Goal: Information Seeking & Learning: Learn about a topic

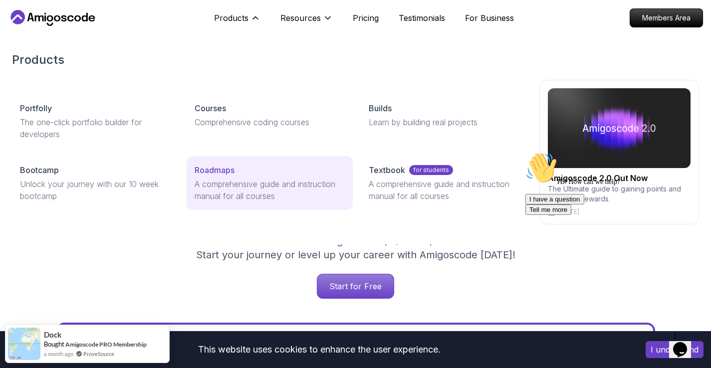
click at [268, 168] on div "Roadmaps" at bounding box center [270, 170] width 151 height 12
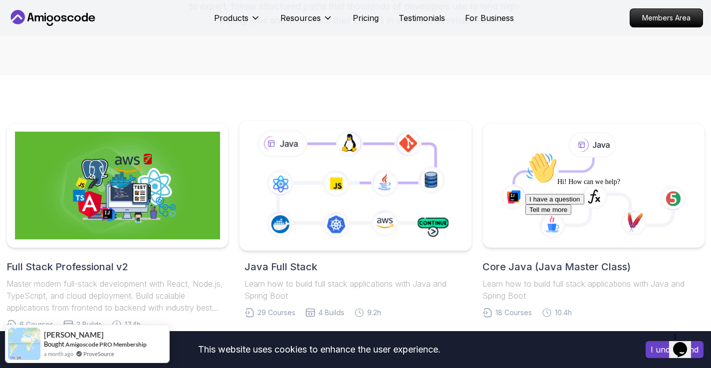
scroll to position [148, 0]
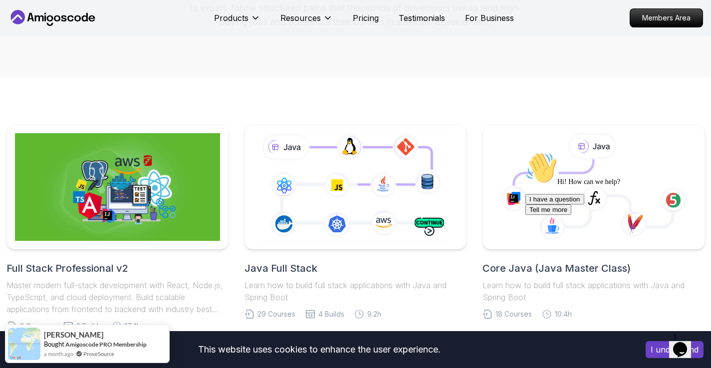
click at [612, 164] on div "Hi! How can we help? I have a question Tell me more" at bounding box center [615, 183] width 180 height 63
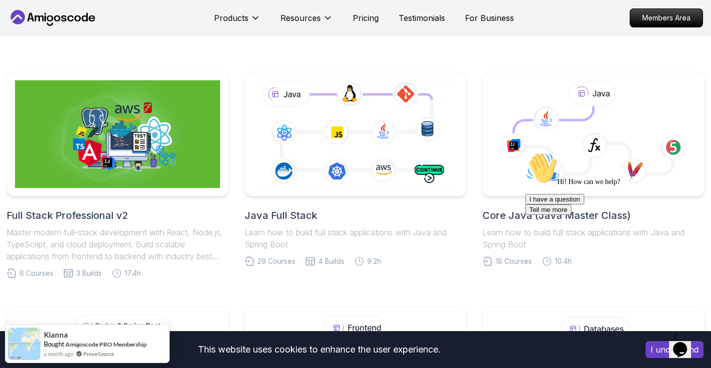
click at [581, 213] on div "Hi! How can we help? I have a question Tell me more" at bounding box center [615, 183] width 180 height 63
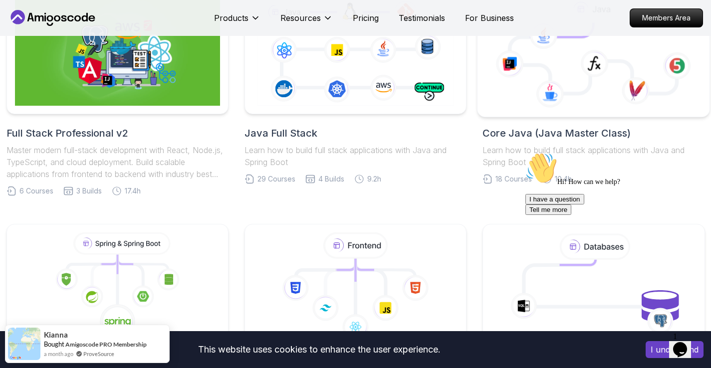
scroll to position [278, 0]
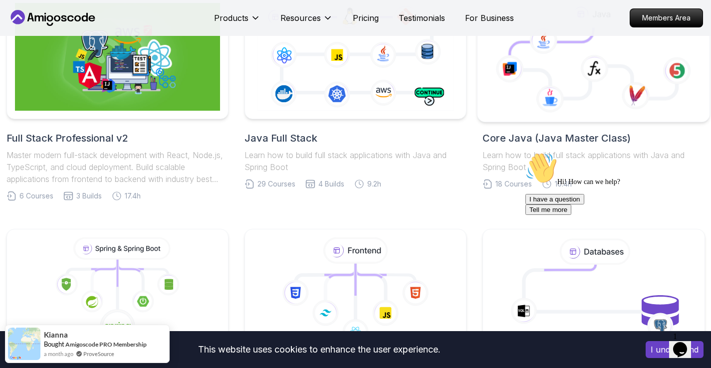
click at [502, 79] on icon at bounding box center [510, 68] width 28 height 27
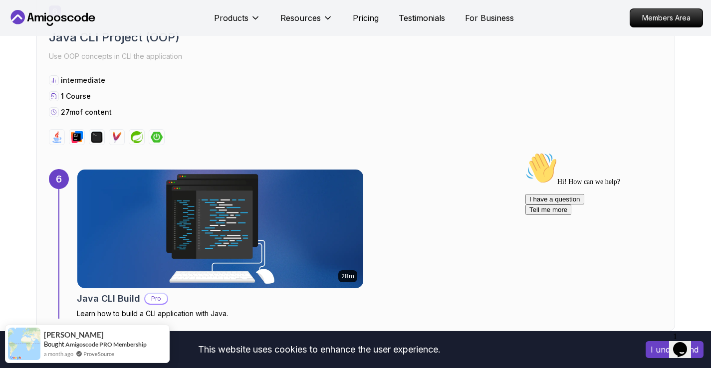
scroll to position [2347, 0]
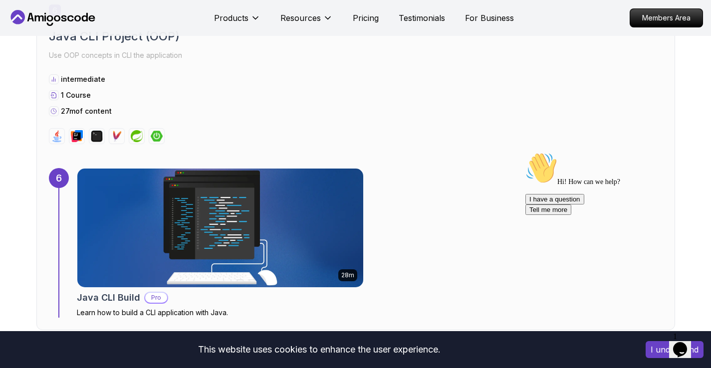
click at [196, 196] on img at bounding box center [220, 228] width 300 height 125
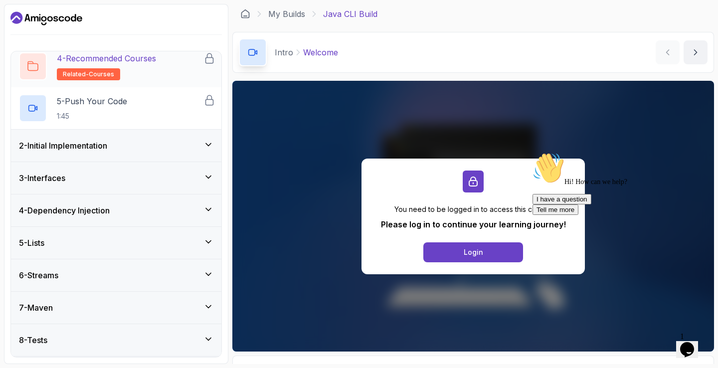
scroll to position [164, 0]
click at [121, 151] on div "2 - Initial Implementation" at bounding box center [116, 145] width 210 height 32
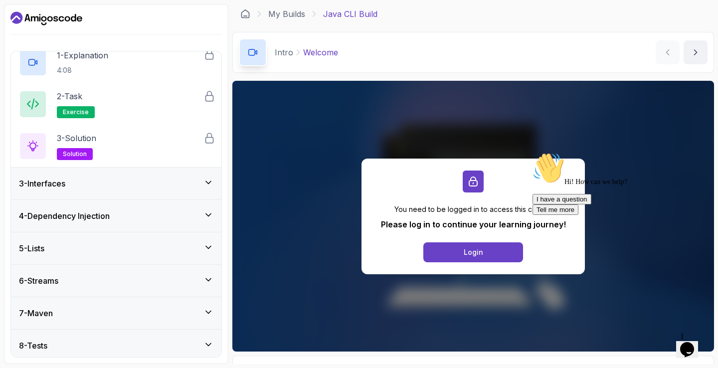
click at [108, 187] on div "3 - Interfaces" at bounding box center [116, 184] width 195 height 12
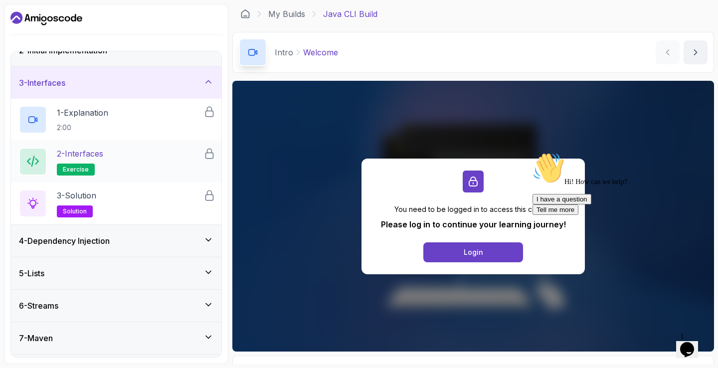
scroll to position [52, 0]
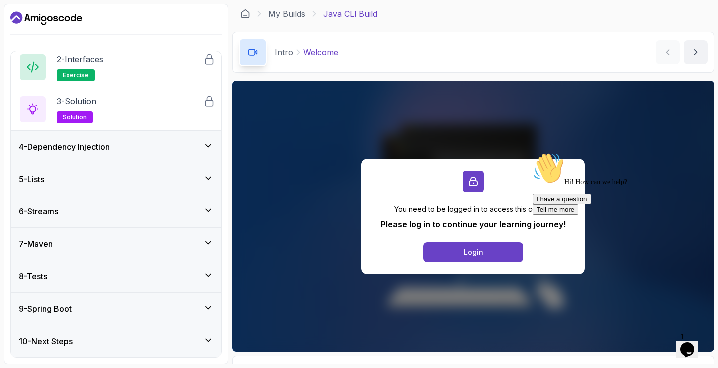
click at [90, 249] on div "7 - Maven" at bounding box center [116, 244] width 195 height 12
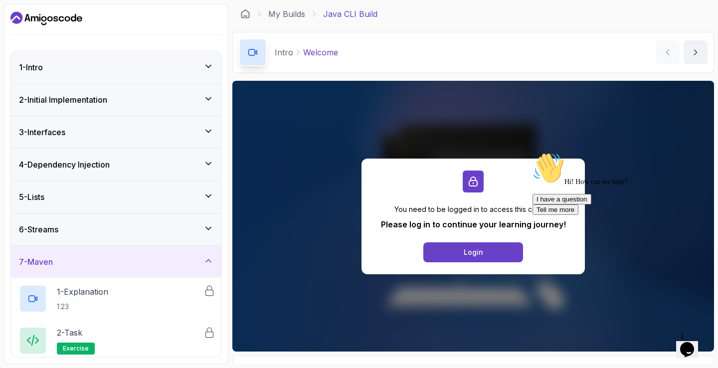
scroll to position [0, 0]
click at [58, 21] on icon "Dashboard" at bounding box center [46, 18] width 72 height 16
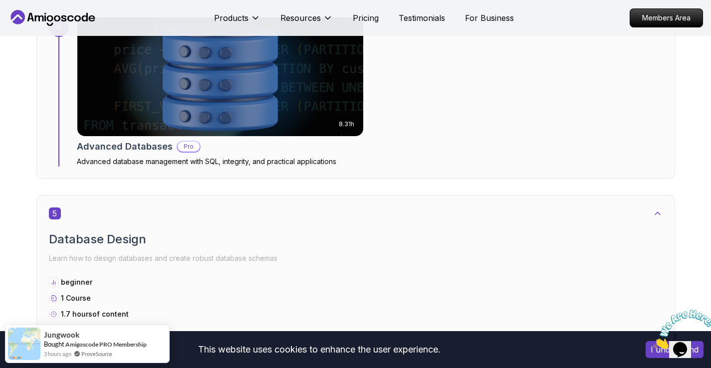
scroll to position [1758, 0]
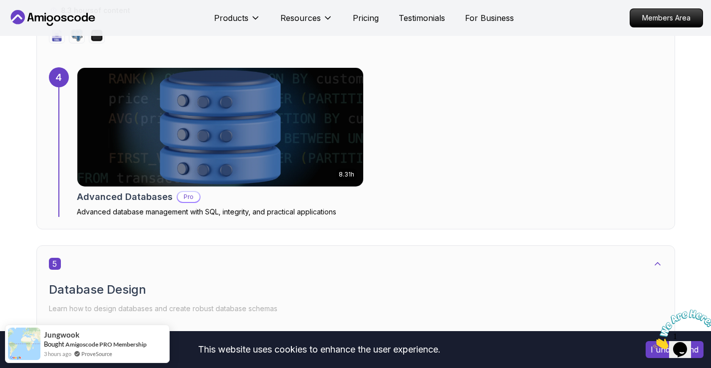
click at [286, 147] on img at bounding box center [220, 127] width 300 height 125
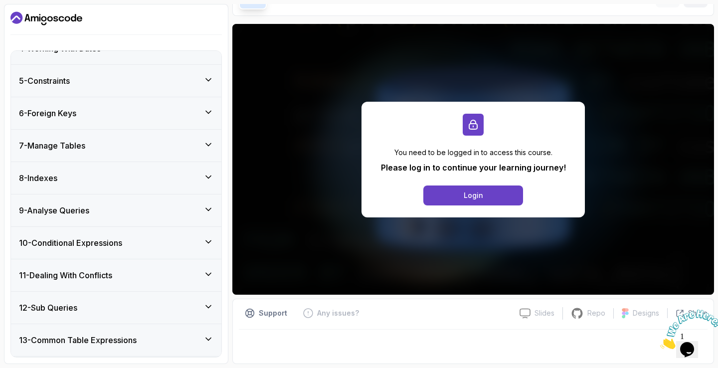
scroll to position [248, 0]
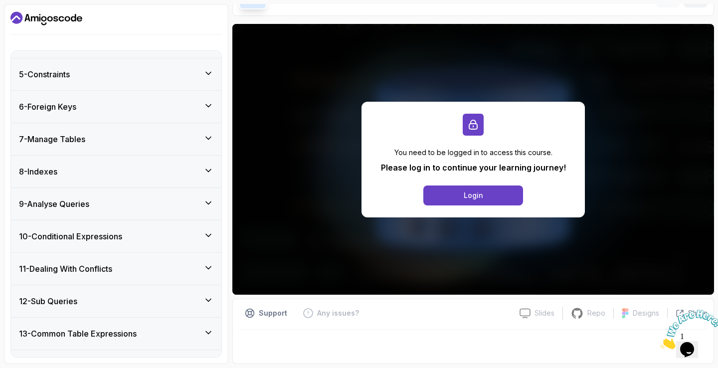
click at [124, 204] on div "9 - Analyse Queries" at bounding box center [116, 204] width 195 height 12
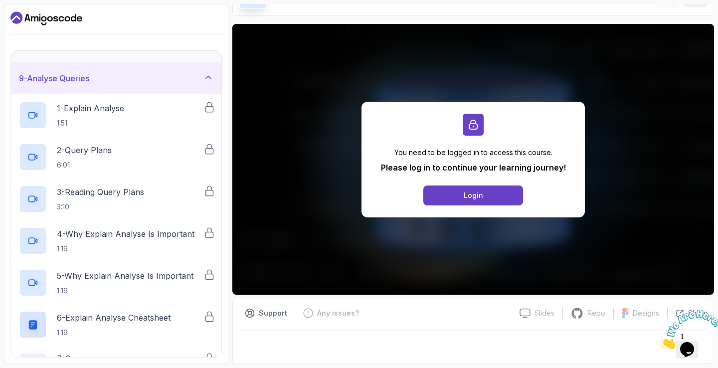
click at [151, 84] on div "9 - Analyse Queries" at bounding box center [116, 78] width 195 height 12
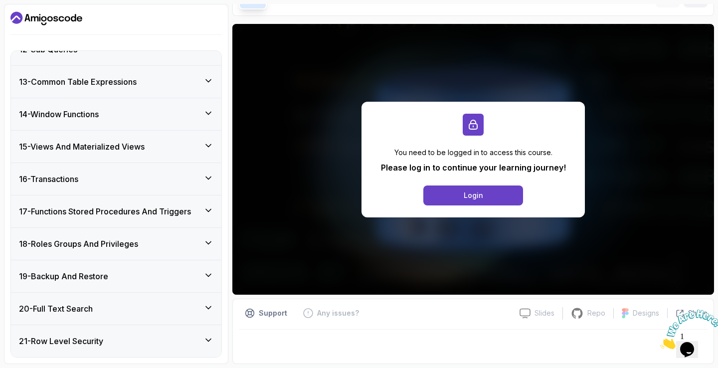
scroll to position [378, 0]
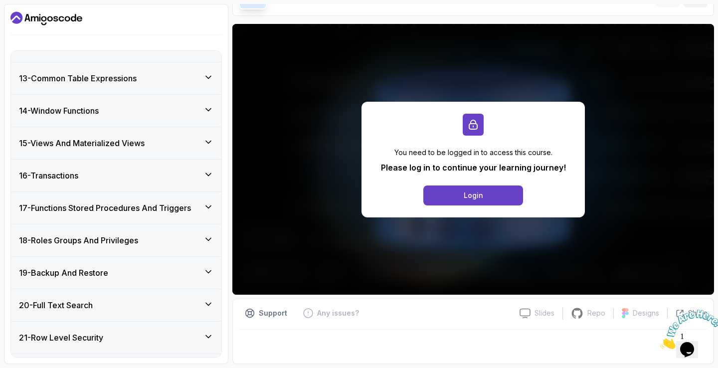
click at [116, 175] on div "16 - Transactions" at bounding box center [116, 176] width 195 height 12
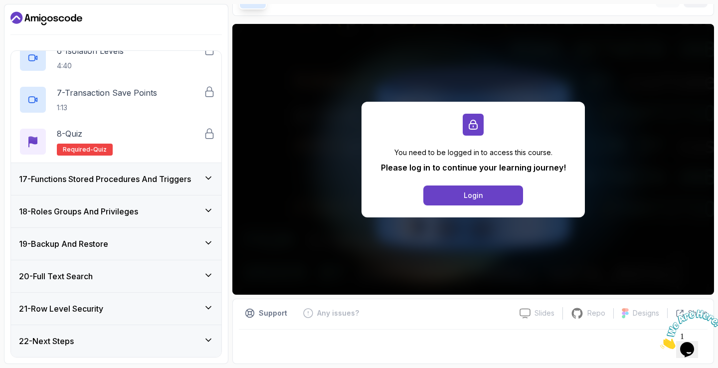
scroll to position [742, 0]
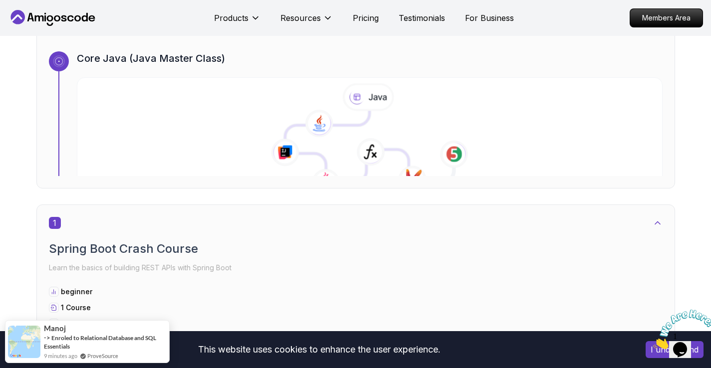
scroll to position [339, 0]
